Goal: Communication & Community: Participate in discussion

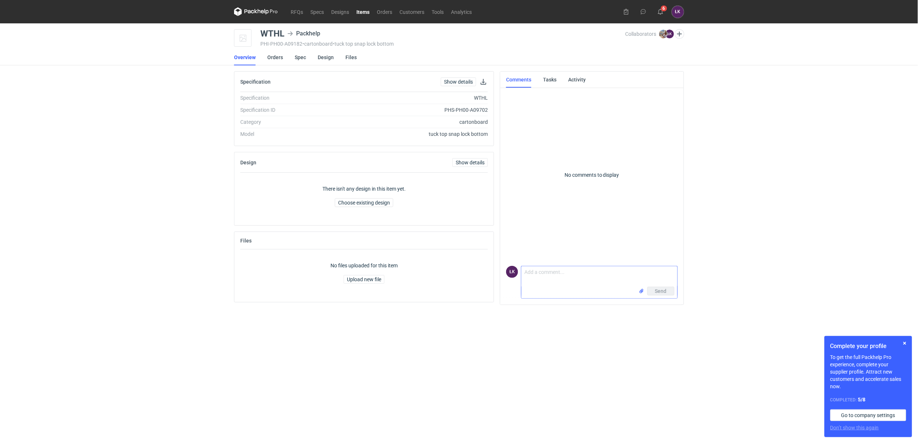
click at [535, 274] on textarea "Comment message" at bounding box center [600, 276] width 156 height 20
type textarea "Cóż to takiego [PERSON_NAME]??:)"
click at [660, 290] on span "Send" at bounding box center [661, 291] width 12 height 5
